Goal: Transaction & Acquisition: Purchase product/service

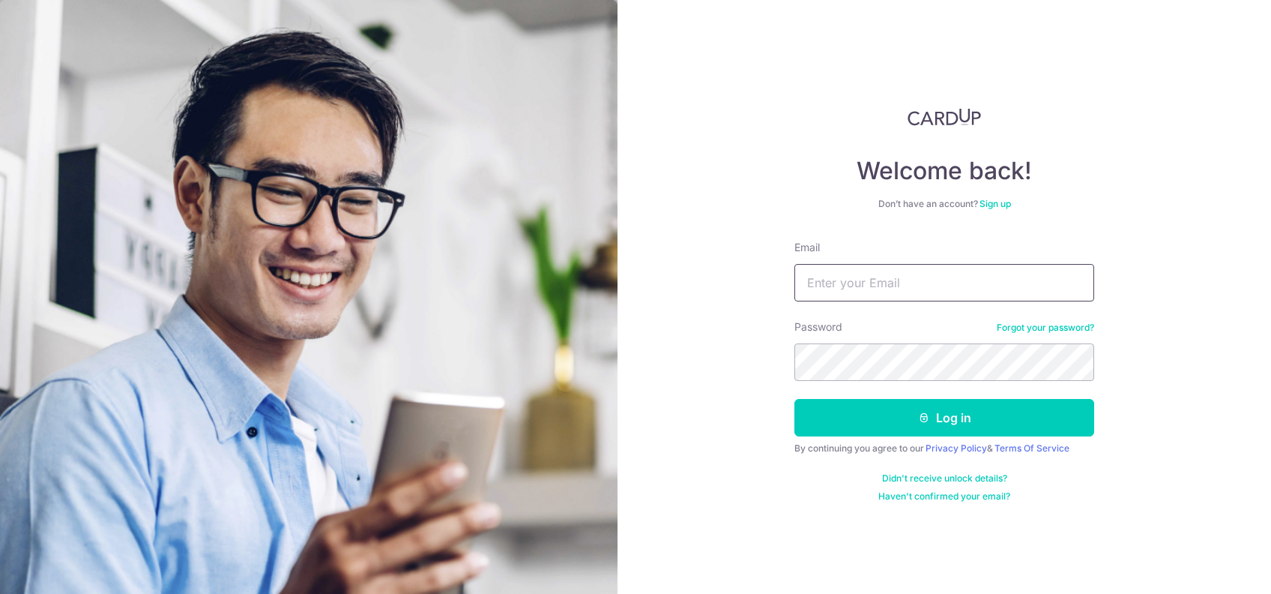
type input "[EMAIL_ADDRESS][DOMAIN_NAME]"
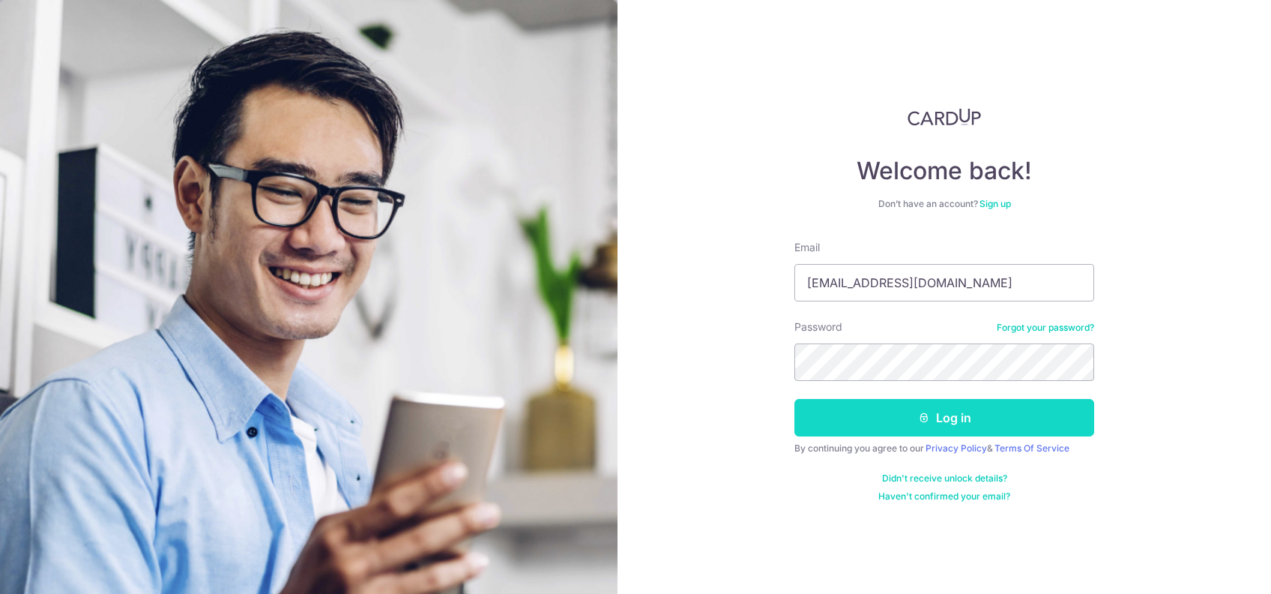
click at [911, 418] on button "Log in" at bounding box center [945, 417] width 300 height 37
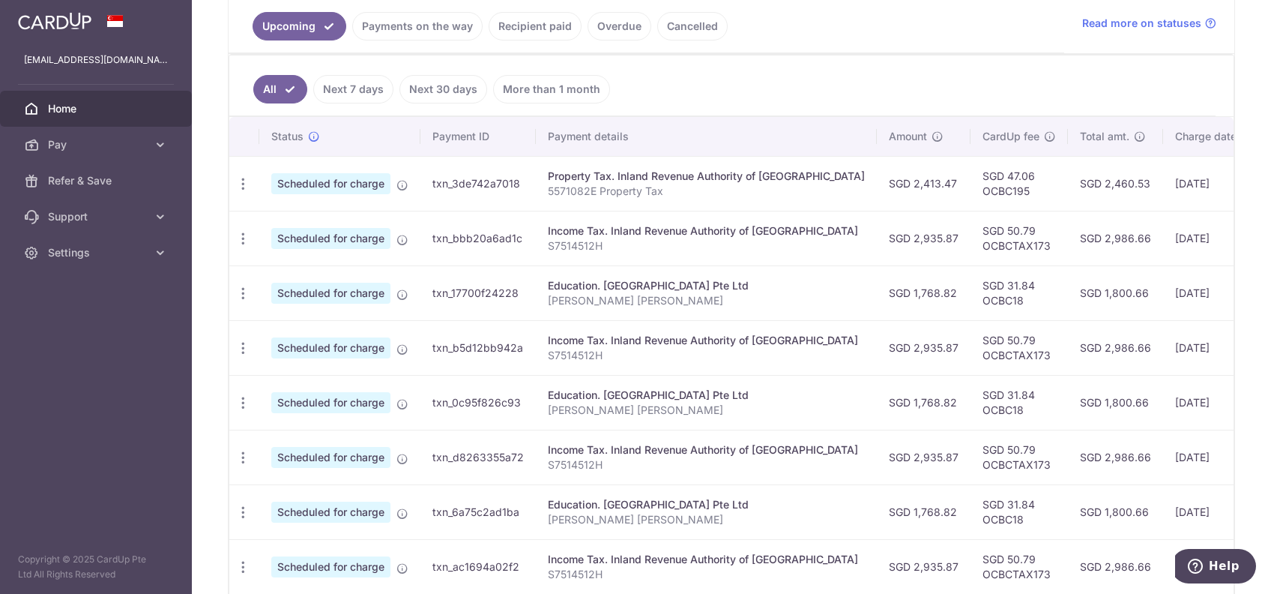
scroll to position [347, 0]
click at [436, 88] on link "Next 30 days" at bounding box center [444, 88] width 88 height 28
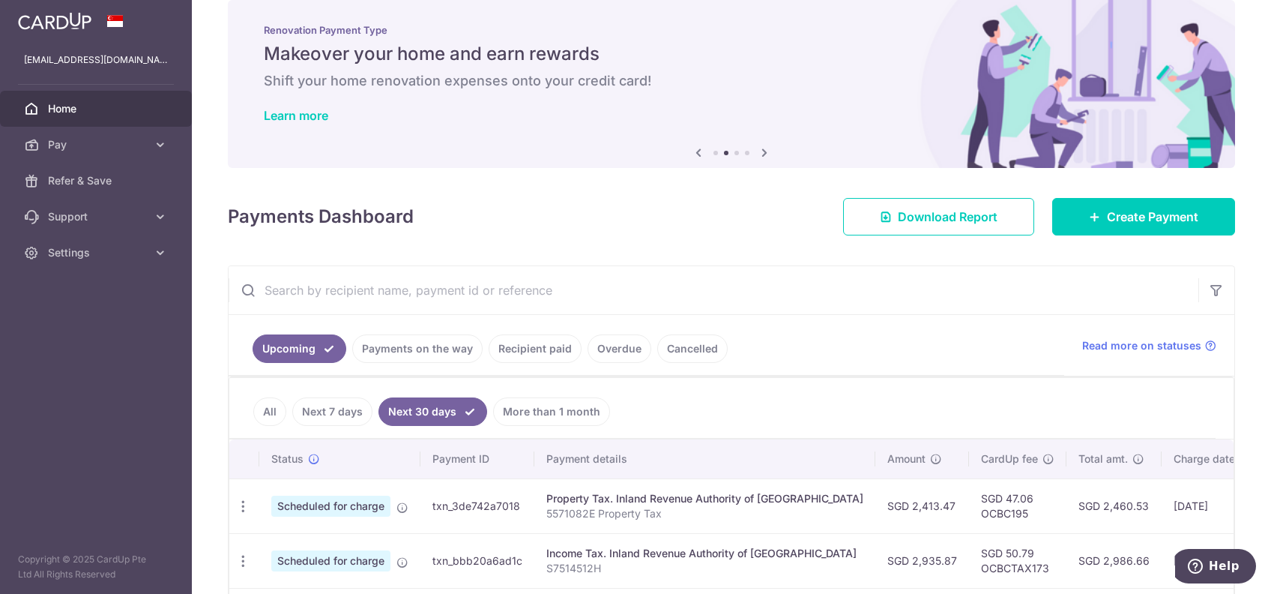
scroll to position [151, 0]
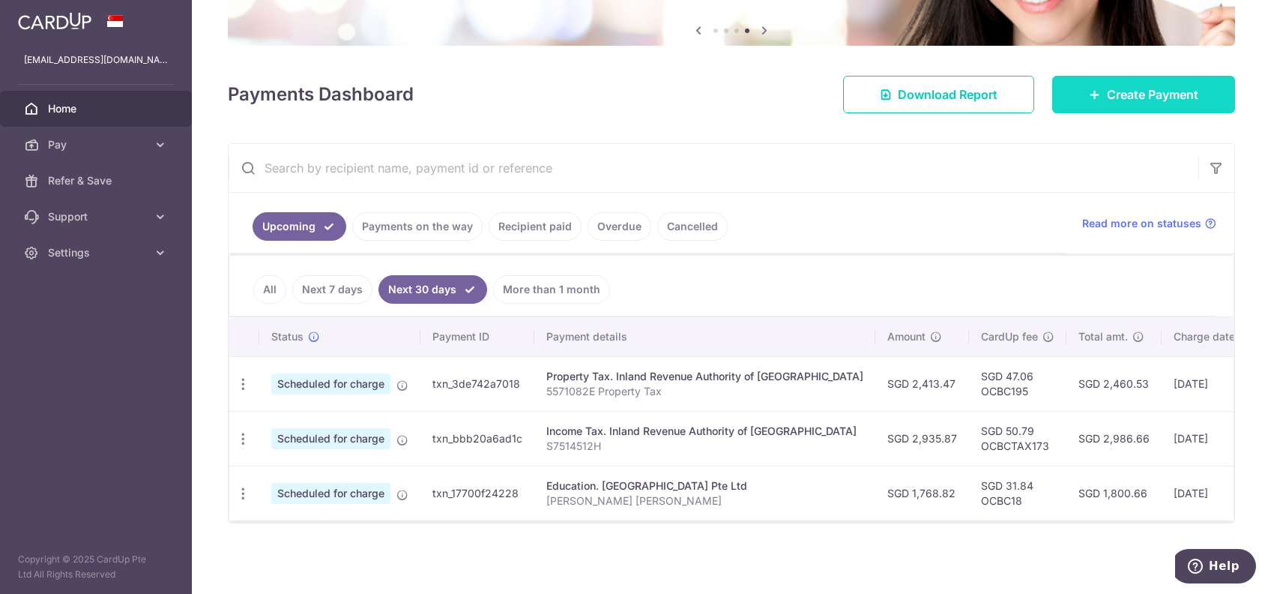
click at [1103, 98] on link "Create Payment" at bounding box center [1143, 94] width 183 height 37
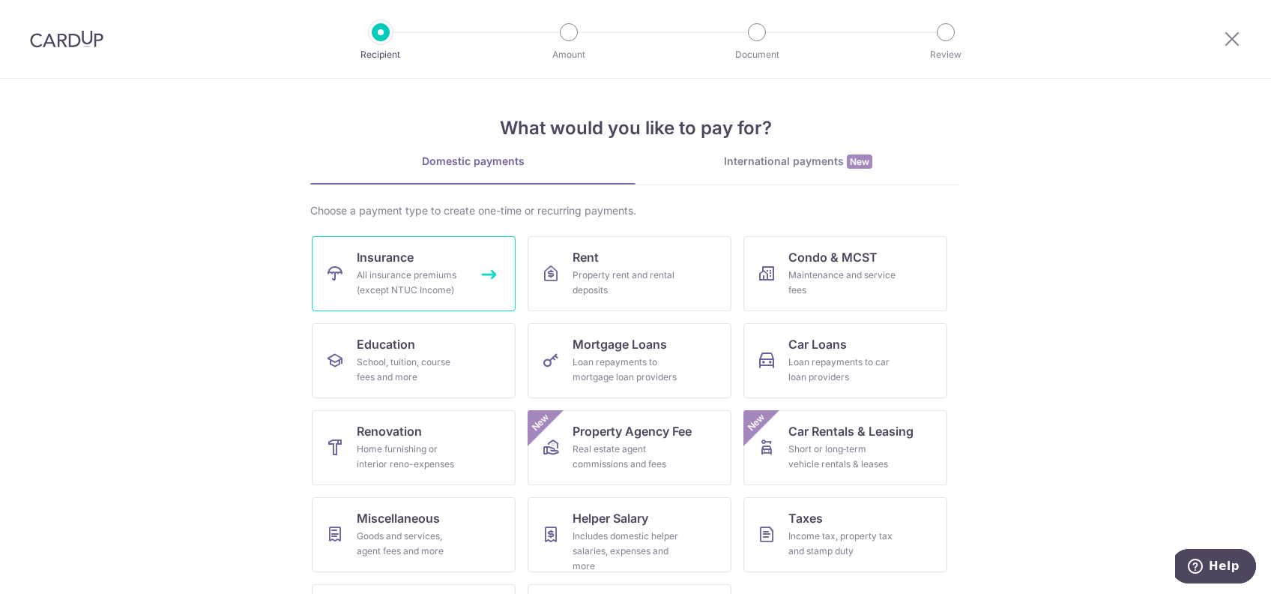
click at [381, 268] on div "All insurance premiums (except NTUC Income)" at bounding box center [411, 283] width 108 height 30
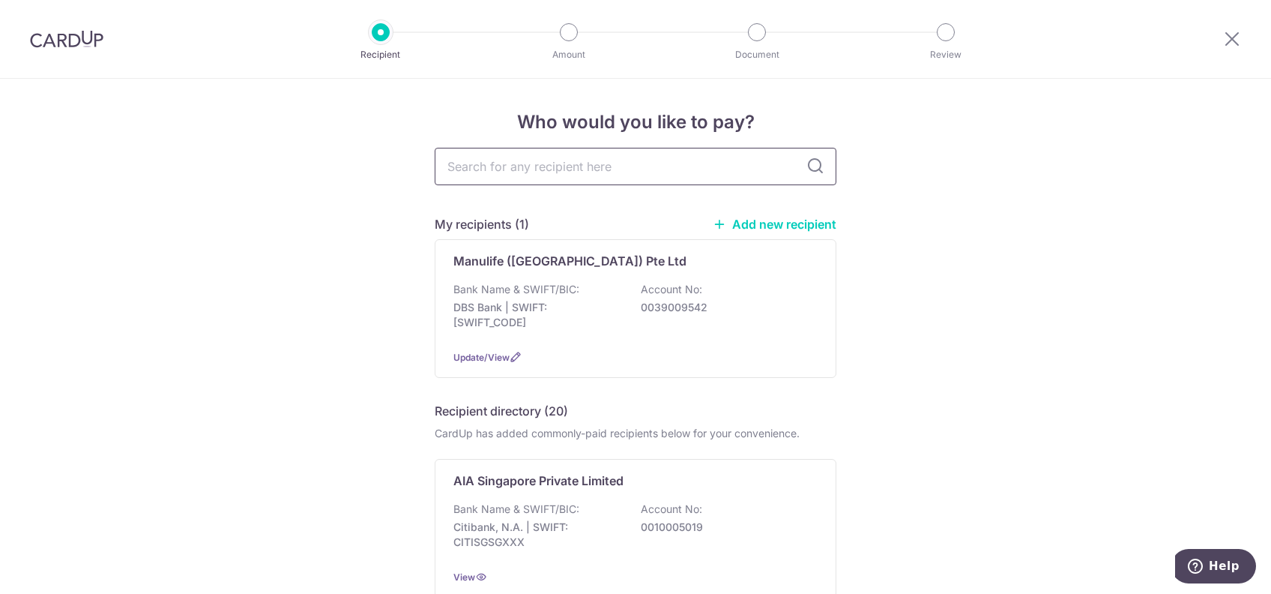
click at [677, 166] on input "text" at bounding box center [636, 166] width 402 height 37
type input "fwd"
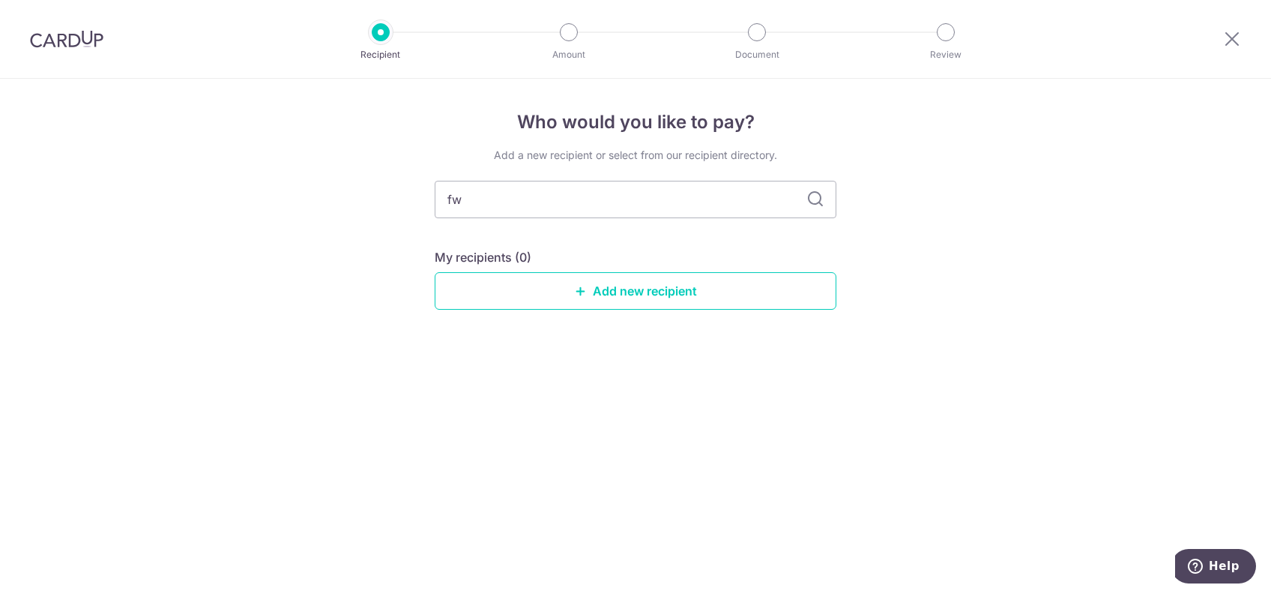
type input "f"
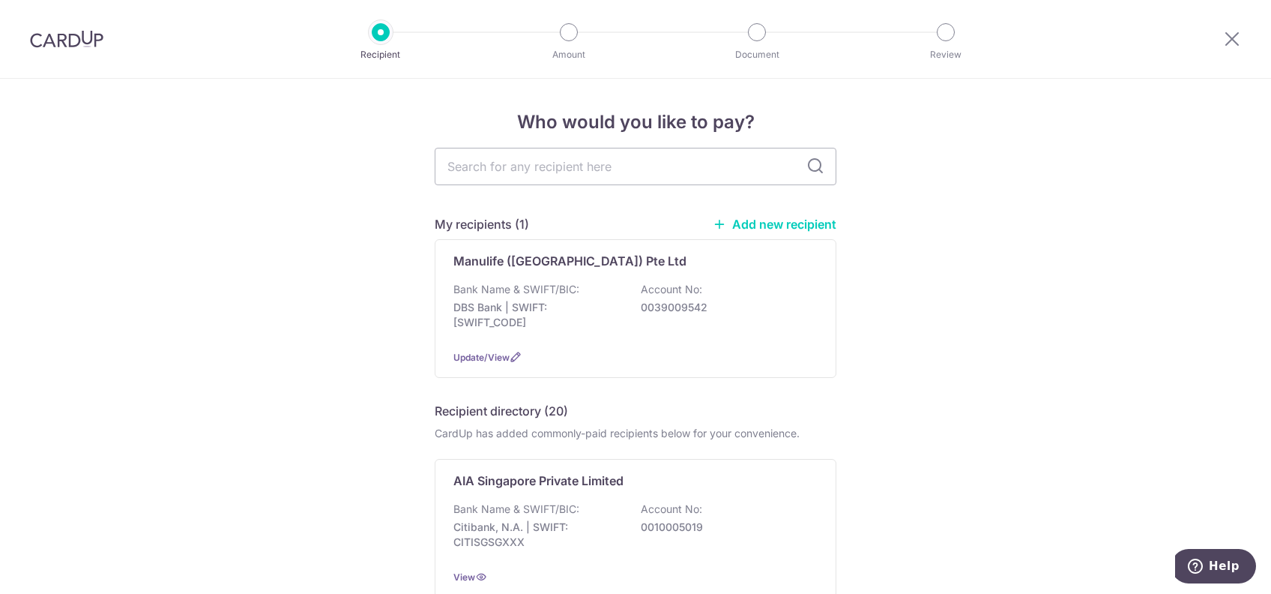
drag, startPoint x: 1265, startPoint y: 182, endPoint x: 1220, endPoint y: 131, distance: 68.0
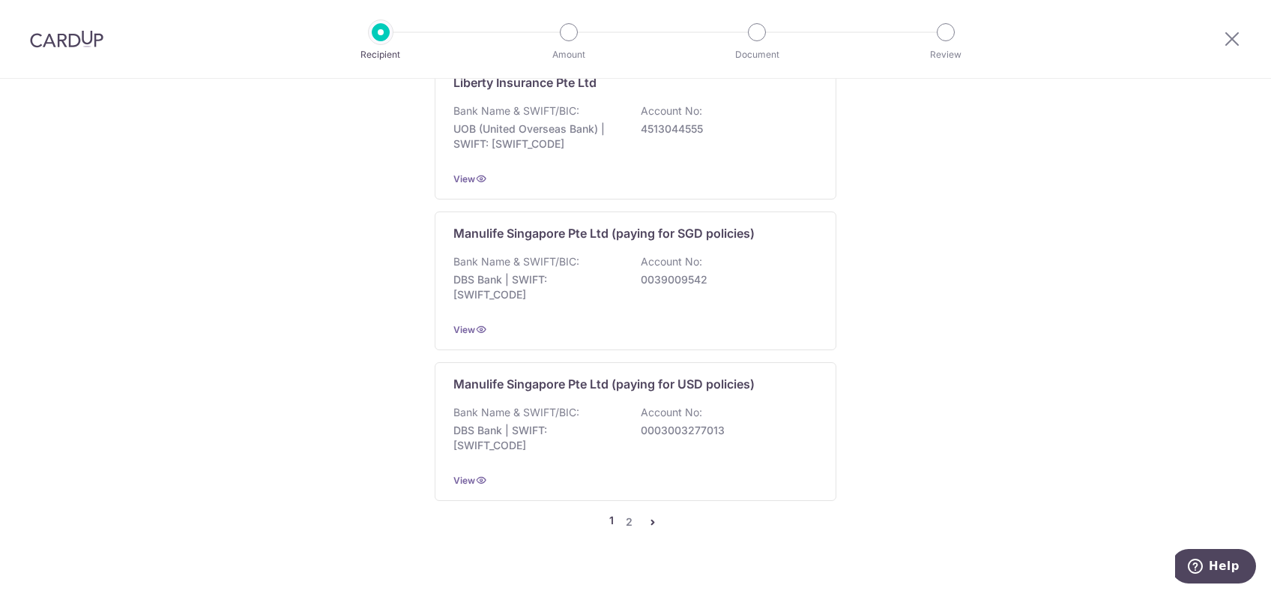
scroll to position [1477, 0]
click at [629, 511] on link "2" at bounding box center [629, 520] width 18 height 18
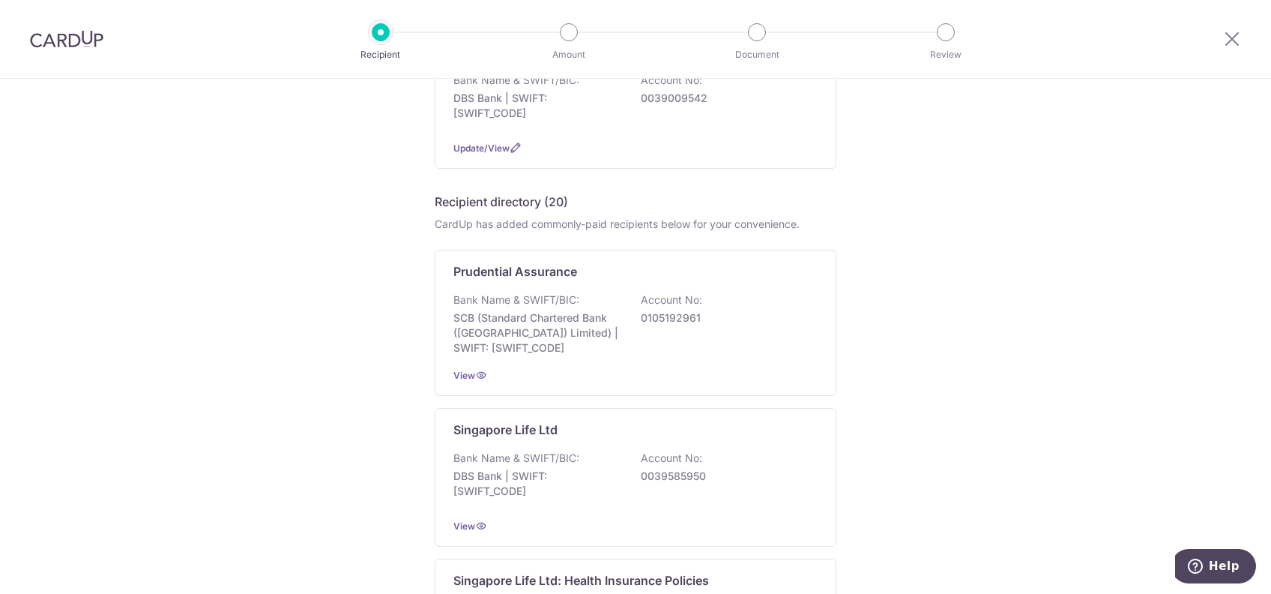
scroll to position [58, 0]
